Goal: Task Accomplishment & Management: Use online tool/utility

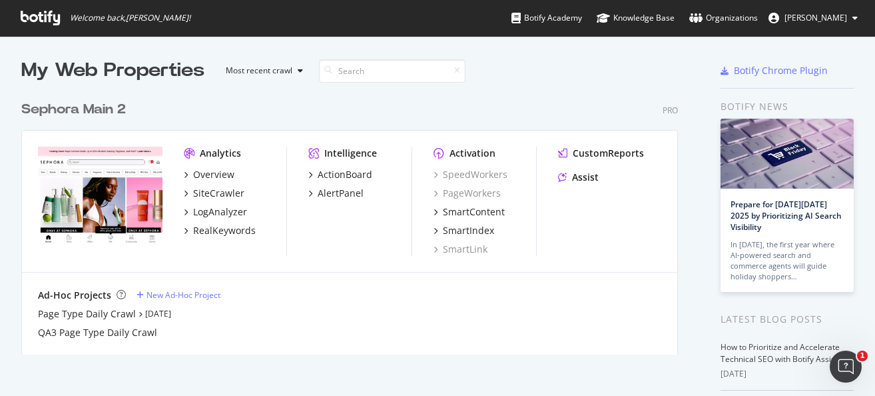
scroll to position [396, 875]
click at [217, 196] on div "SiteCrawler" at bounding box center [218, 192] width 51 height 13
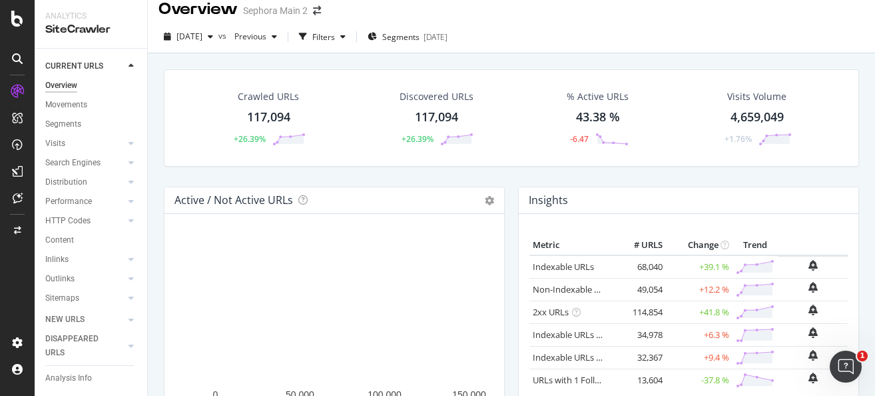
scroll to position [10, 0]
